Goal: Task Accomplishment & Management: Manage account settings

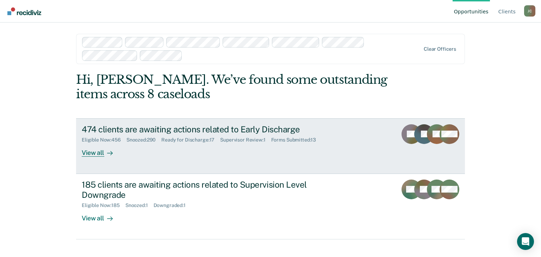
click at [140, 128] on div "474 clients are awaiting actions related to Early Discharge" at bounding box center [205, 129] width 247 height 10
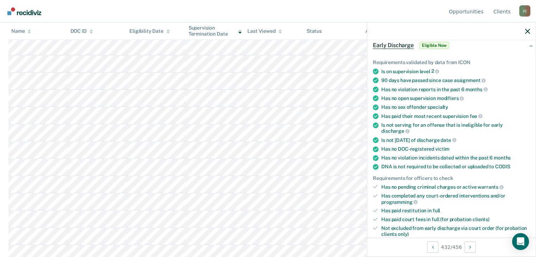
scroll to position [106, 0]
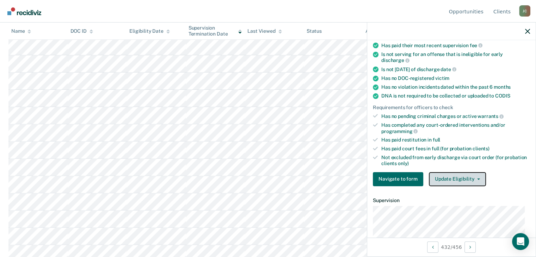
click at [456, 175] on button "Update Eligibility" at bounding box center [457, 179] width 57 height 14
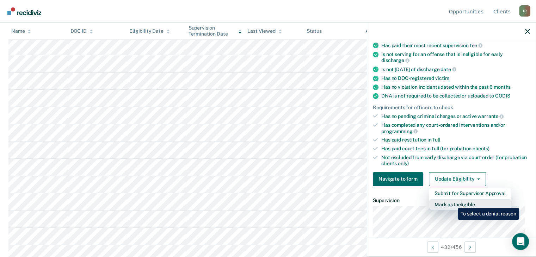
click at [452, 203] on button "Mark as Ineligible" at bounding box center [470, 204] width 82 height 11
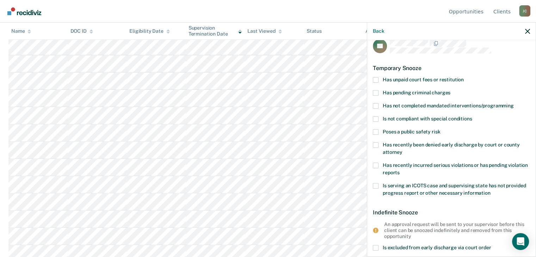
scroll to position [0, 0]
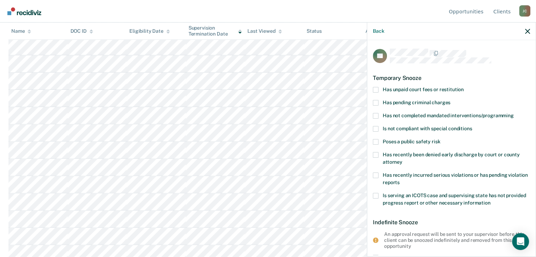
click at [528, 35] on div "Back" at bounding box center [451, 32] width 168 height 18
click at [529, 30] on icon "button" at bounding box center [527, 31] width 5 height 5
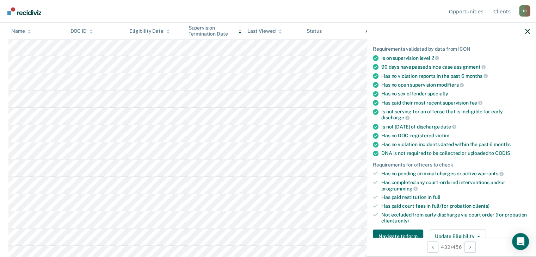
scroll to position [141, 0]
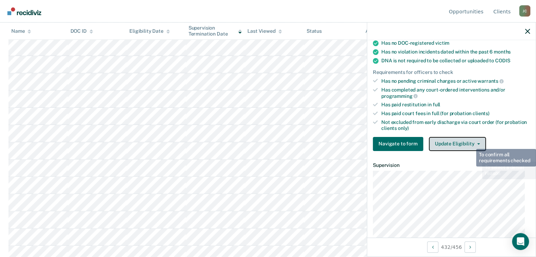
click at [468, 138] on button "Update Eligibility" at bounding box center [457, 144] width 57 height 14
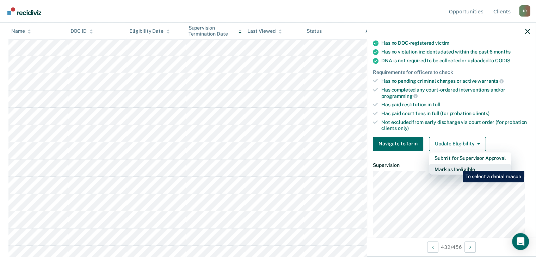
click at [457, 166] on button "Mark as Ineligible" at bounding box center [470, 169] width 82 height 11
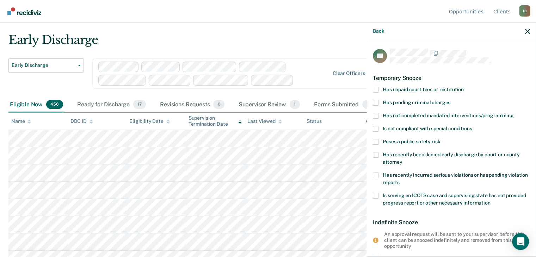
scroll to position [0, 0]
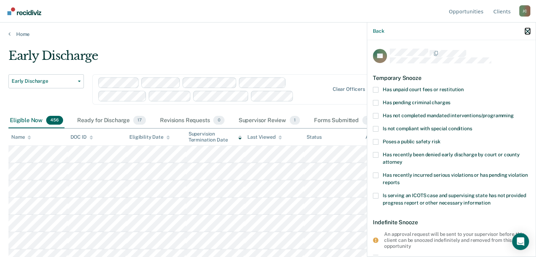
click at [529, 32] on icon "button" at bounding box center [527, 31] width 5 height 5
